Goal: Task Accomplishment & Management: Manage account settings

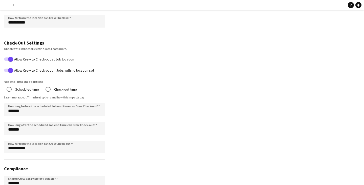
click at [5, 5] on app-icon "Menu" at bounding box center [5, 5] width 4 height 4
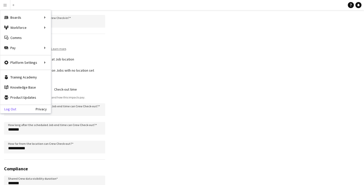
click at [15, 110] on link "Log Out" at bounding box center [8, 109] width 16 height 4
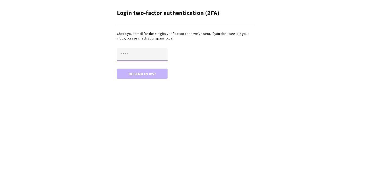
click at [126, 53] on input "text" at bounding box center [142, 54] width 51 height 13
type input "****"
click at [117, 69] on button "Confirm" at bounding box center [142, 74] width 51 height 10
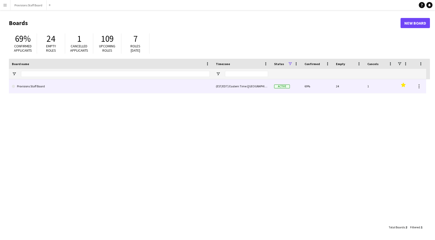
click at [154, 86] on link "Provisions Staff Board" at bounding box center [111, 86] width 198 height 14
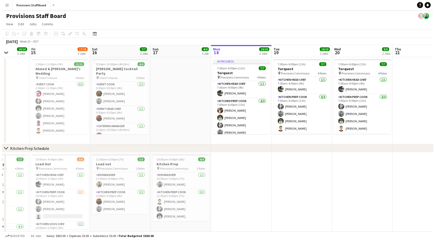
scroll to position [0, 128]
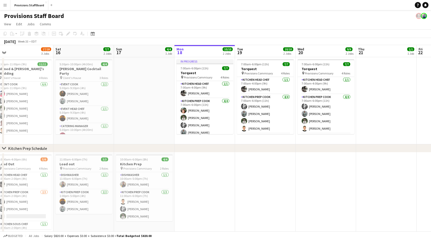
drag, startPoint x: 174, startPoint y: 173, endPoint x: 272, endPoint y: 168, distance: 98.1
click at [288, 172] on app-calendar-viewport "Wed 13 10/10 2 Jobs Thu 14 10/10 3 Jobs Fri 15 17/18 3 Jobs Sat 16 7/7 2 Jobs S…" at bounding box center [215, 209] width 431 height 328
click at [7, 5] on app-icon "Menu" at bounding box center [5, 5] width 4 height 4
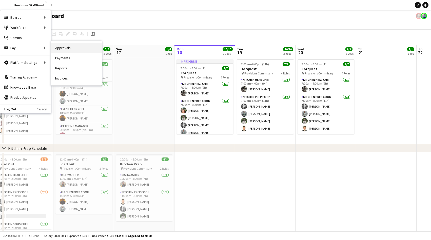
click at [62, 49] on link "Approvals" at bounding box center [76, 48] width 51 height 10
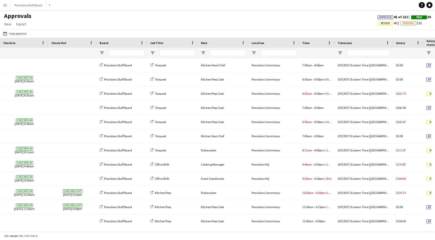
scroll to position [0, 189]
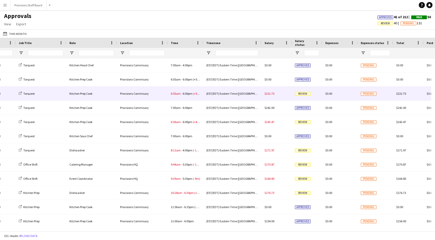
click at [284, 93] on div "$232.75" at bounding box center [276, 94] width 30 height 14
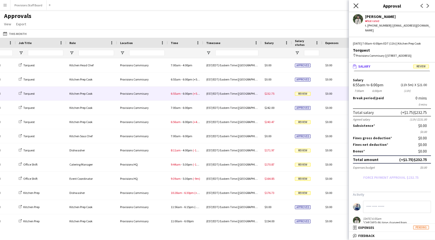
click at [356, 7] on icon at bounding box center [355, 5] width 5 height 5
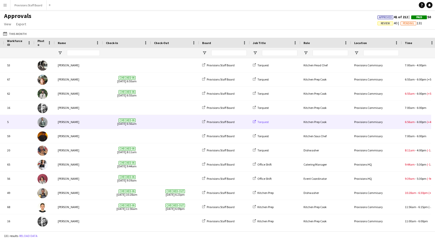
click at [254, 121] on icon at bounding box center [254, 121] width 3 height 3
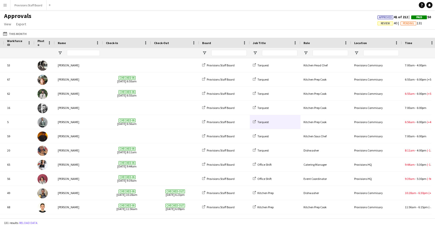
click at [5, 6] on app-icon "Menu" at bounding box center [5, 5] width 4 height 4
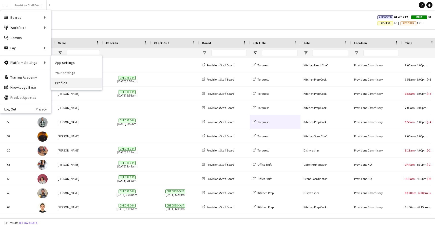
click at [64, 82] on link "Profiles" at bounding box center [76, 83] width 51 height 10
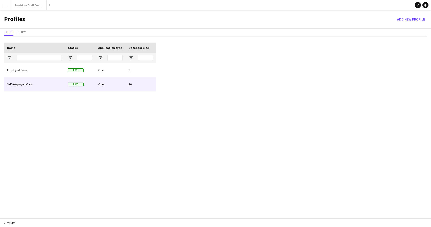
click at [120, 85] on div "Open" at bounding box center [110, 84] width 30 height 14
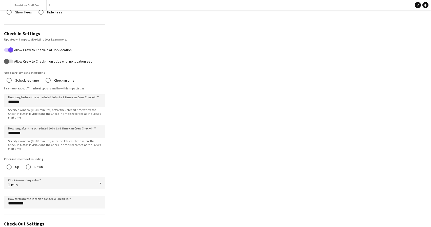
scroll to position [194, 0]
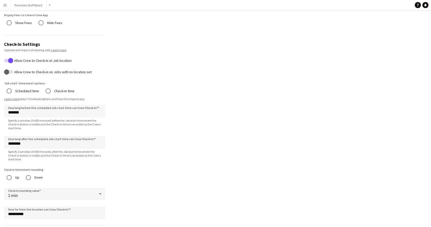
click at [6, 5] on app-icon "Menu" at bounding box center [5, 5] width 4 height 4
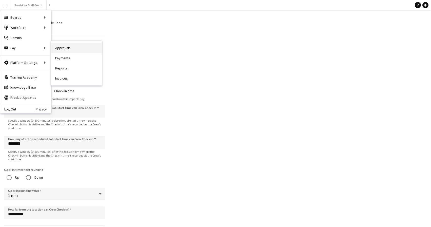
click at [67, 51] on link "Approvals" at bounding box center [76, 48] width 51 height 10
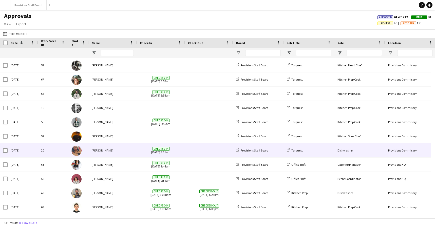
scroll to position [99, 0]
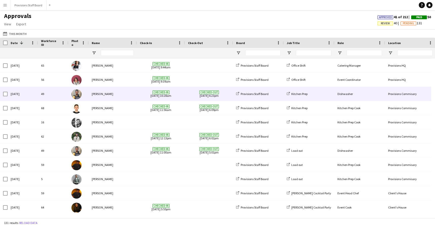
click at [185, 94] on div "Checked-out 17-08-2025 6:23pm" at bounding box center [209, 94] width 48 height 14
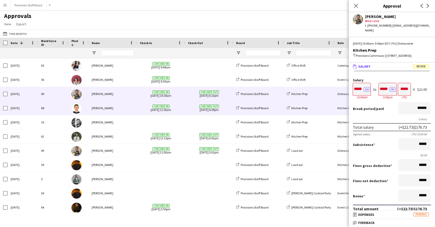
click at [185, 107] on div "Checked-out 17-08-2025 6:09pm" at bounding box center [209, 108] width 48 height 14
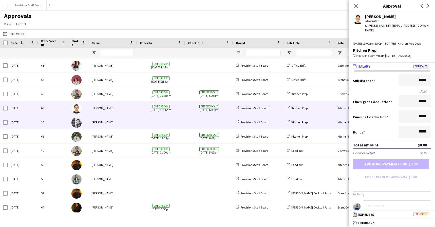
click at [116, 124] on div "Evan Sheldon" at bounding box center [113, 122] width 48 height 14
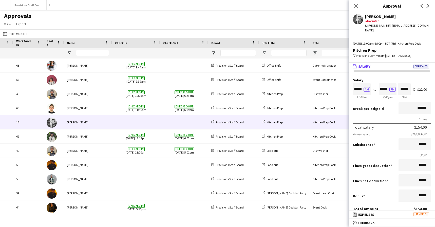
scroll to position [0, 43]
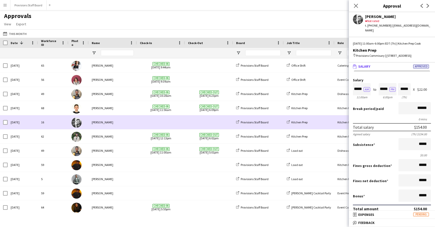
click at [166, 121] on span at bounding box center [161, 122] width 42 height 14
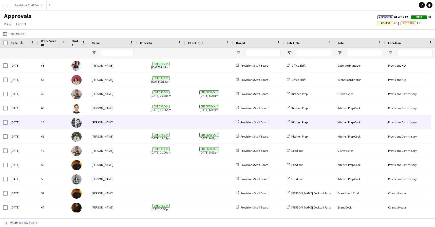
click at [163, 122] on span at bounding box center [161, 122] width 42 height 14
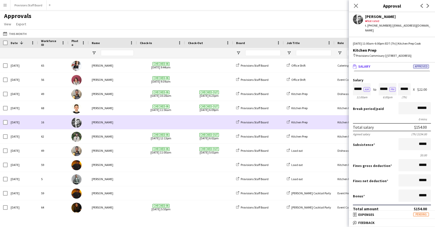
click at [162, 122] on span at bounding box center [161, 122] width 42 height 14
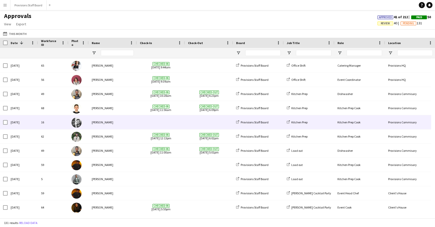
click at [162, 122] on span at bounding box center [161, 122] width 42 height 14
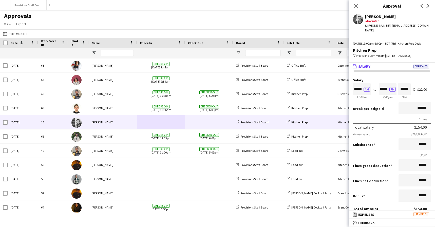
click at [4, 6] on app-icon "Menu" at bounding box center [5, 5] width 4 height 4
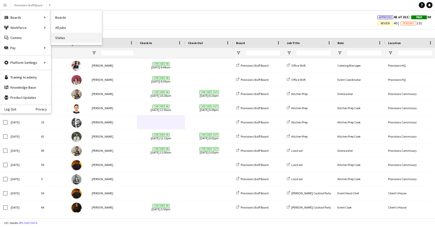
click at [61, 39] on link "Status" at bounding box center [76, 38] width 51 height 10
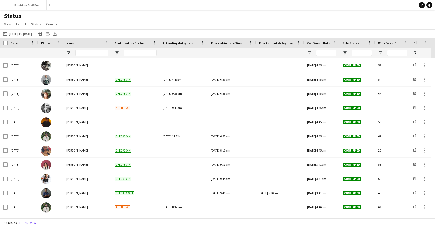
click at [6, 5] on app-icon "Menu" at bounding box center [5, 5] width 4 height 4
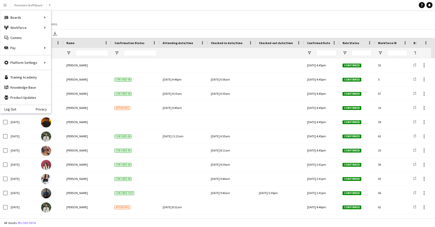
click at [91, 21] on div "Status View Views Default view New view Update view Delete view Edit name Custo…" at bounding box center [217, 20] width 435 height 17
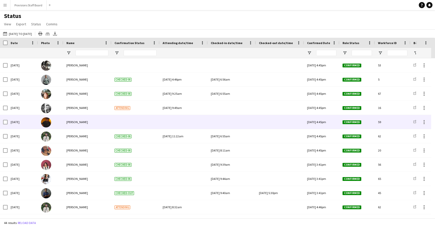
click at [124, 123] on div at bounding box center [135, 122] width 48 height 14
click at [226, 122] on div at bounding box center [232, 122] width 42 height 14
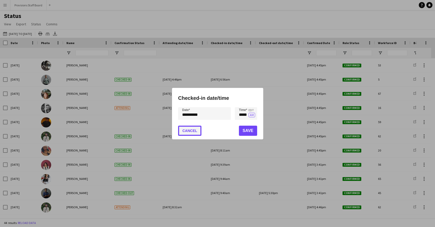
click at [191, 131] on button "Cancel" at bounding box center [189, 131] width 23 height 10
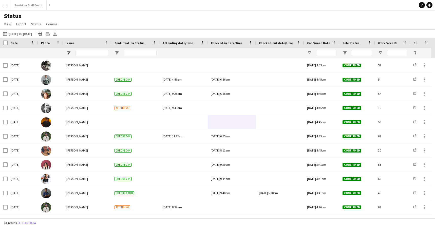
click at [7, 5] on app-icon "Menu" at bounding box center [5, 5] width 4 height 4
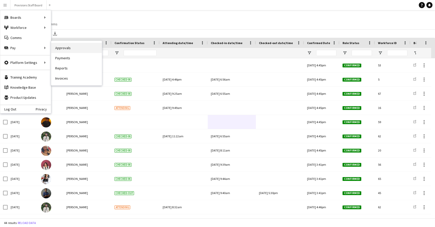
click at [62, 48] on link "Approvals" at bounding box center [76, 48] width 51 height 10
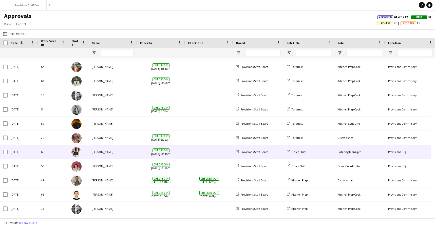
scroll to position [37, 0]
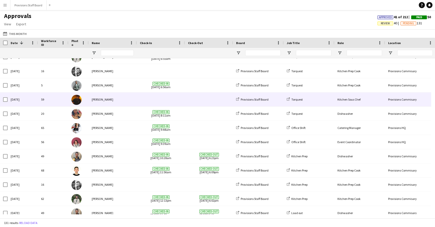
click at [173, 101] on span at bounding box center [161, 99] width 42 height 14
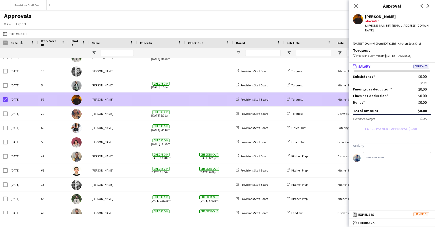
click at [168, 99] on span at bounding box center [161, 99] width 42 height 14
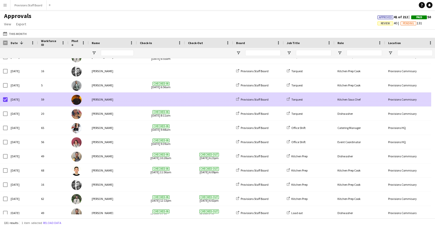
click at [166, 99] on span at bounding box center [161, 99] width 42 height 14
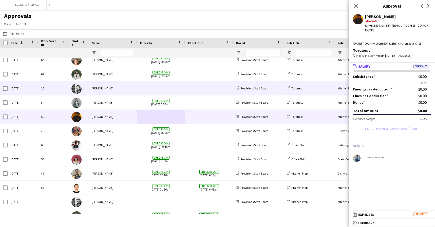
scroll to position [13, 0]
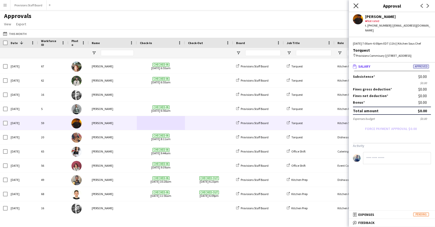
click at [356, 6] on icon at bounding box center [355, 5] width 5 height 5
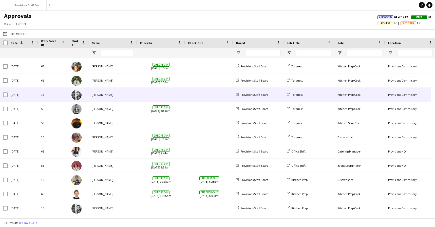
click at [165, 95] on span at bounding box center [161, 95] width 42 height 14
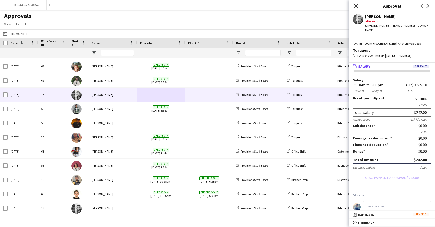
click at [355, 7] on icon "Close pop-in" at bounding box center [355, 5] width 5 height 5
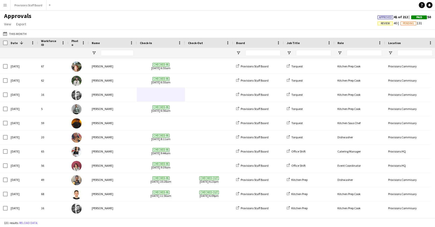
click at [127, 15] on div "Approvals View Customise view Customise filters Reset Filters Reset View Reset …" at bounding box center [217, 20] width 435 height 17
click at [147, 13] on div "Approvals View Customise view Customise filters Reset Filters Reset View Reset …" at bounding box center [217, 20] width 435 height 17
click at [5, 5] on app-icon "Menu" at bounding box center [5, 5] width 4 height 4
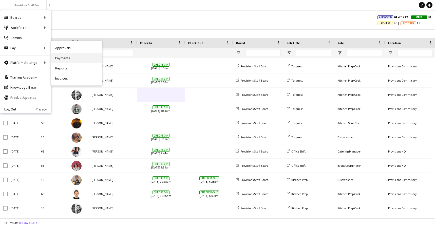
click at [64, 58] on link "Payments" at bounding box center [76, 58] width 51 height 10
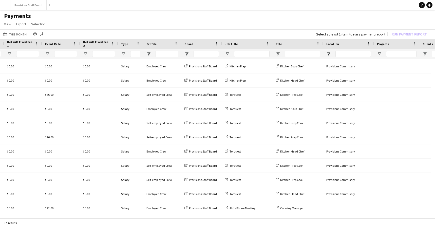
scroll to position [0, 313]
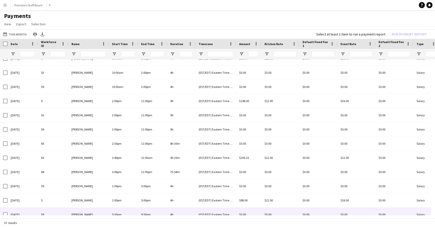
drag, startPoint x: 187, startPoint y: 218, endPoint x: 122, endPoint y: 212, distance: 65.6
click at [122, 212] on div "This Month This Month Today This Week This Month Yesterday Last Week Last Month…" at bounding box center [217, 124] width 435 height 190
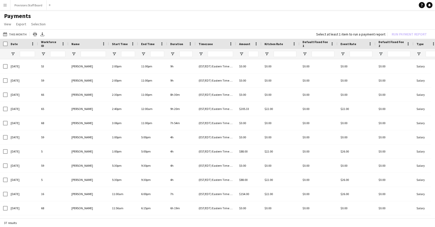
click at [6, 5] on app-icon "Menu" at bounding box center [5, 5] width 4 height 4
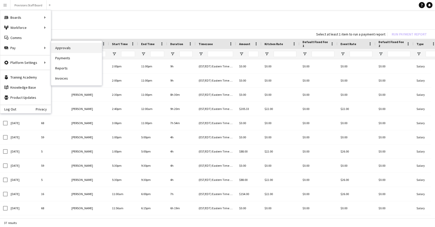
click at [59, 50] on link "Approvals" at bounding box center [76, 48] width 51 height 10
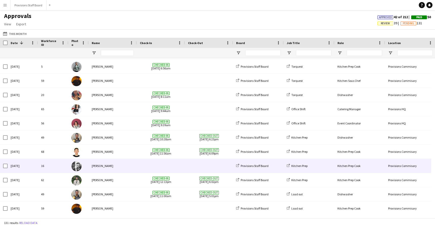
click at [175, 169] on span at bounding box center [161, 166] width 42 height 14
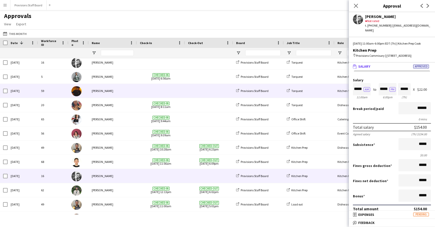
click at [165, 93] on span at bounding box center [161, 91] width 42 height 14
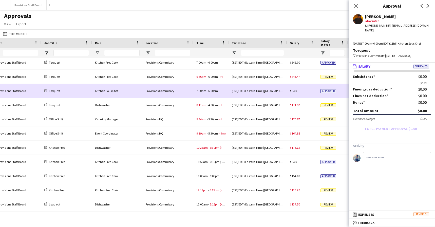
click at [183, 93] on div "Provisions Commisary" at bounding box center [167, 91] width 51 height 14
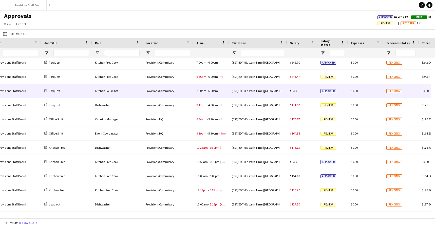
click at [183, 93] on div "Provisions Commisary" at bounding box center [167, 91] width 51 height 14
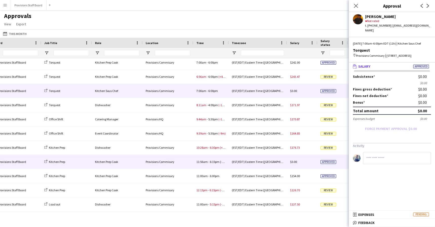
click at [186, 162] on div "Provisions Commisary" at bounding box center [167, 162] width 51 height 14
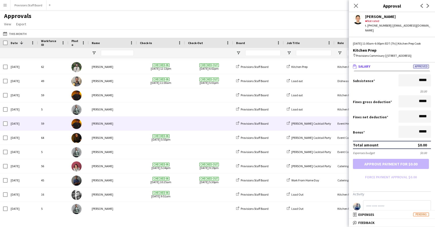
click at [181, 125] on span at bounding box center [161, 123] width 42 height 14
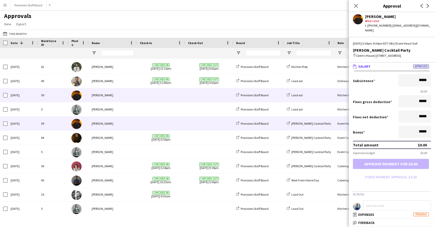
click at [178, 96] on span at bounding box center [161, 95] width 42 height 14
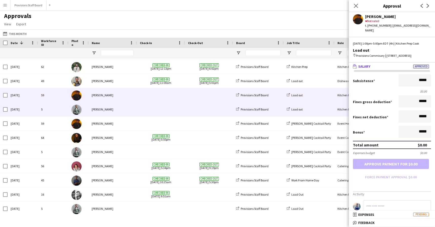
click at [175, 112] on span at bounding box center [161, 109] width 42 height 14
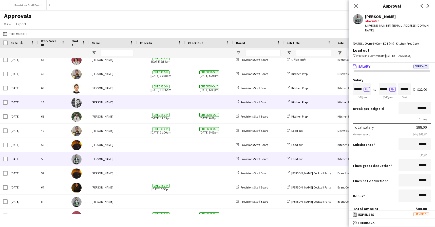
click at [169, 103] on span at bounding box center [161, 102] width 42 height 14
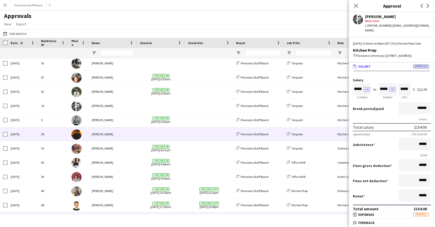
click at [166, 136] on span at bounding box center [161, 134] width 42 height 14
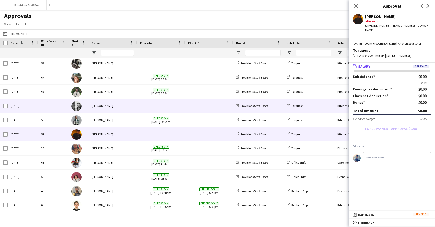
click at [188, 107] on span at bounding box center [209, 106] width 42 height 14
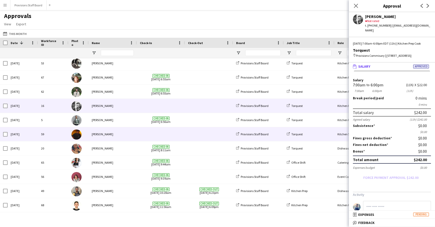
click at [186, 133] on div at bounding box center [209, 134] width 48 height 14
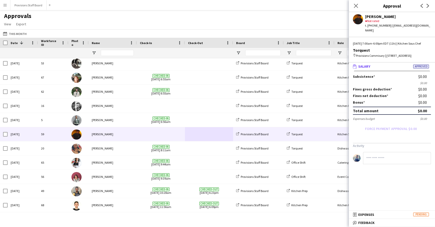
click at [7, 6] on app-icon "Menu" at bounding box center [5, 5] width 4 height 4
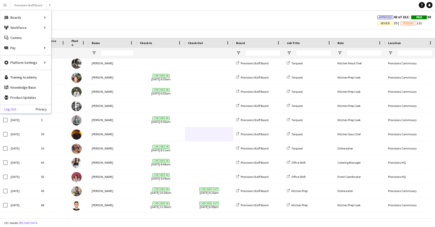
click at [14, 108] on link "Log Out" at bounding box center [8, 109] width 16 height 4
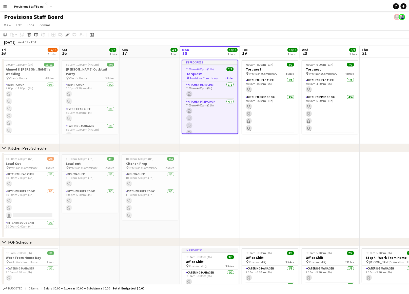
scroll to position [0, 174]
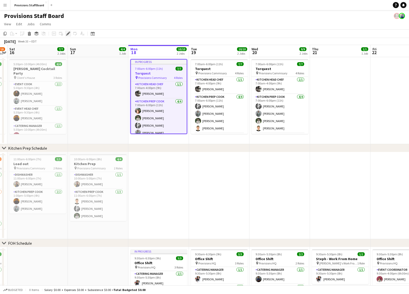
click at [68, 33] on icon at bounding box center [68, 33] width 3 height 3
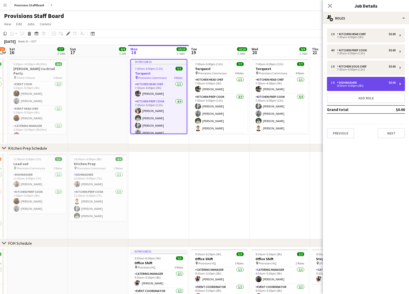
click at [398, 84] on div "1 x Dishwasher $0.00 8:00am-4:00pm (8h)" at bounding box center [366, 84] width 78 height 14
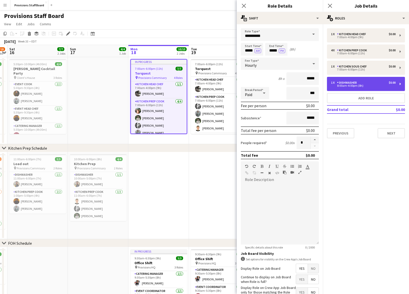
click at [398, 84] on div "1 x Dishwasher $0.00 8:00am-4:00pm (8h)" at bounding box center [366, 84] width 78 height 14
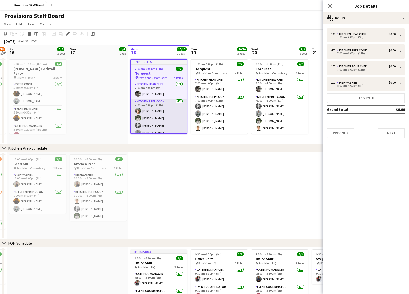
click at [158, 119] on app-card-role "Kitchen Prep Cook 4/4 7:00am-6:00pm (11h) Dijana Posavec Ruslan Kravchuk Evan S…" at bounding box center [159, 118] width 56 height 39
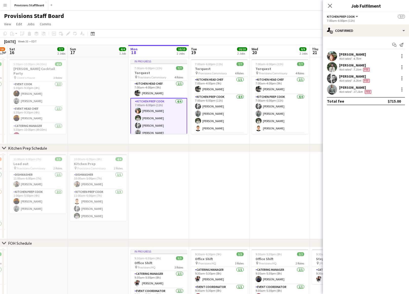
click at [383, 68] on div "Ruslan Kravchuk Not rated 7.1km Fee" at bounding box center [366, 67] width 86 height 10
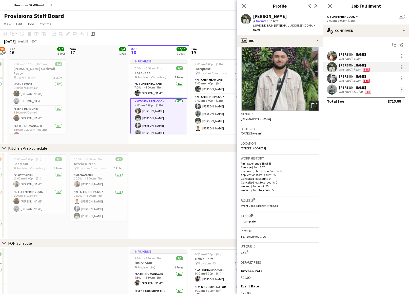
scroll to position [66, 0]
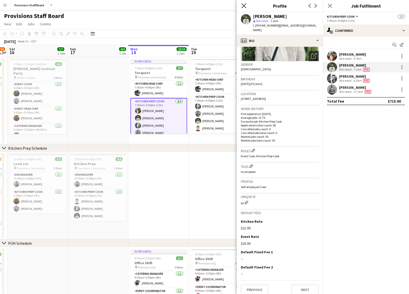
click at [244, 7] on icon at bounding box center [243, 5] width 5 height 5
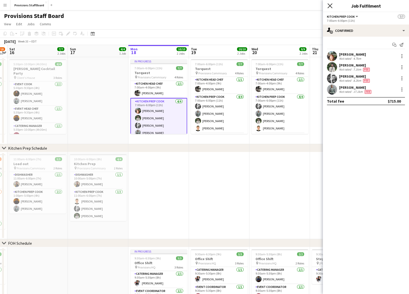
click at [329, 7] on icon "Close pop-in" at bounding box center [329, 5] width 5 height 5
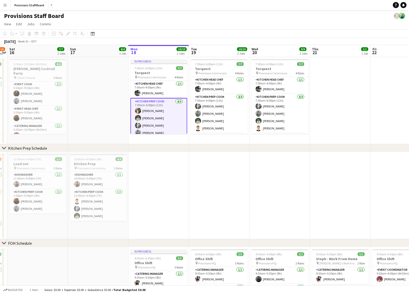
click at [253, 16] on div "Provisions Staff Board" at bounding box center [204, 15] width 409 height 10
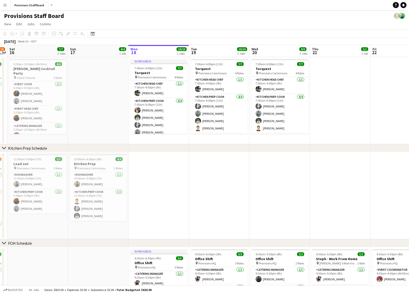
click at [5, 6] on app-icon "Menu" at bounding box center [5, 5] width 4 height 4
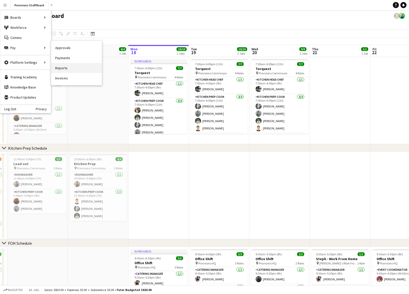
click at [60, 68] on link "Reports" at bounding box center [76, 68] width 51 height 10
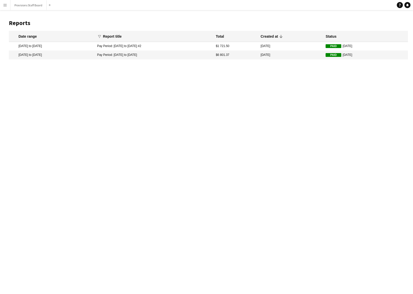
click at [8, 5] on button "Menu" at bounding box center [5, 5] width 10 height 10
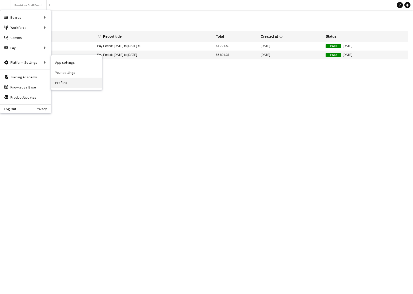
click at [63, 83] on link "Profiles" at bounding box center [76, 83] width 51 height 10
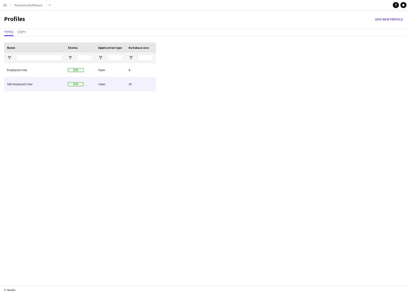
click at [112, 84] on div "Open" at bounding box center [110, 84] width 30 height 14
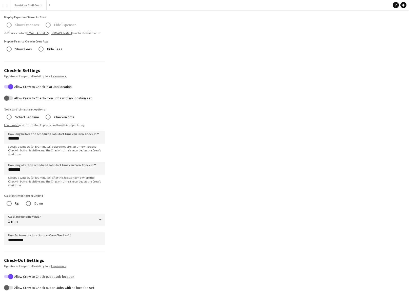
scroll to position [54, 0]
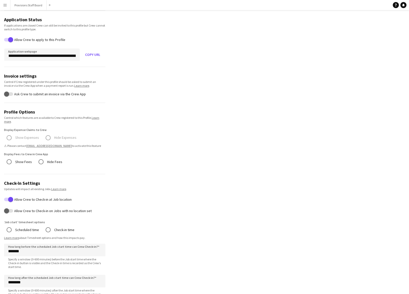
click at [5, 6] on app-icon "Menu" at bounding box center [5, 5] width 4 height 4
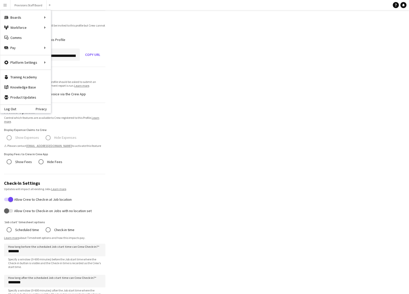
click at [5, 6] on app-icon "Menu" at bounding box center [5, 5] width 4 height 4
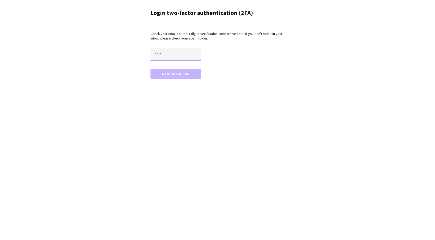
click at [185, 60] on input "text" at bounding box center [175, 54] width 51 height 13
type input "****"
click at [150, 69] on button "Confirm" at bounding box center [175, 74] width 51 height 10
